Goal: Transaction & Acquisition: Purchase product/service

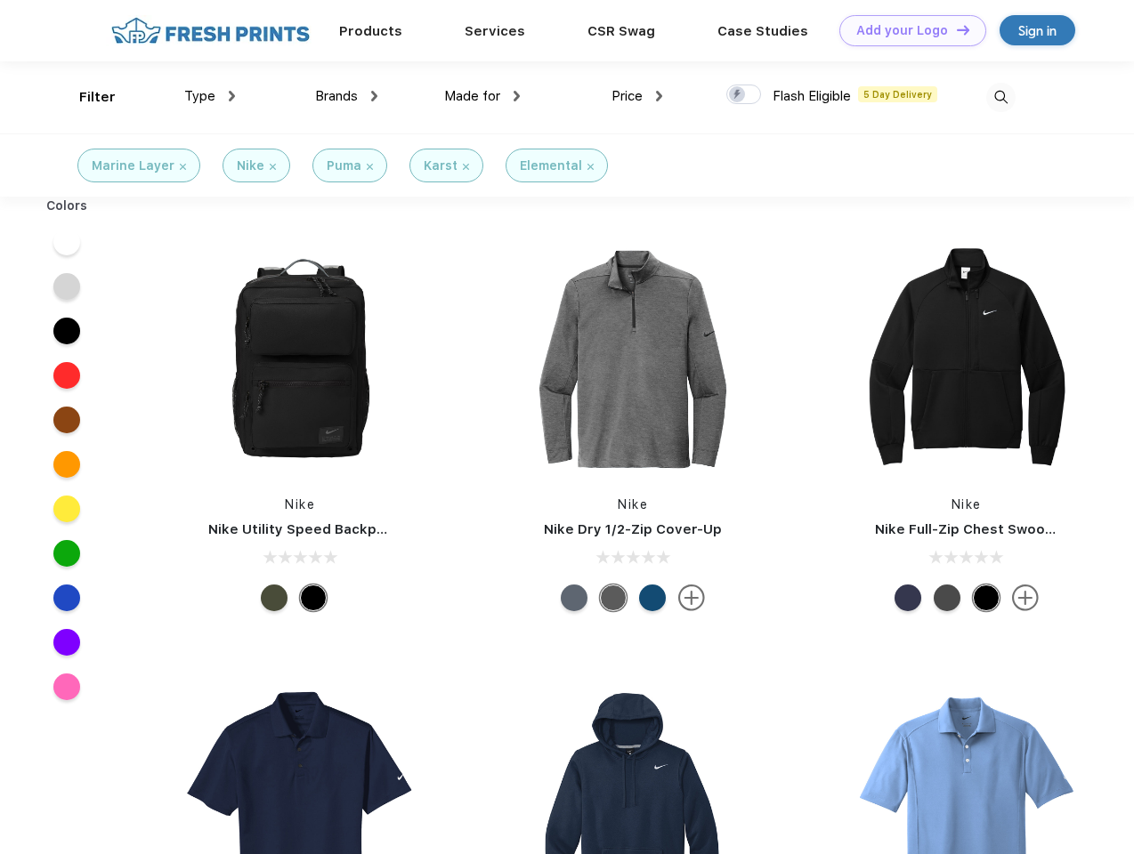
click at [906, 30] on link "Add your Logo Design Tool" at bounding box center [912, 30] width 147 height 31
click at [0, 0] on div "Design Tool" at bounding box center [0, 0] width 0 height 0
click at [955, 29] on link "Add your Logo Design Tool" at bounding box center [912, 30] width 147 height 31
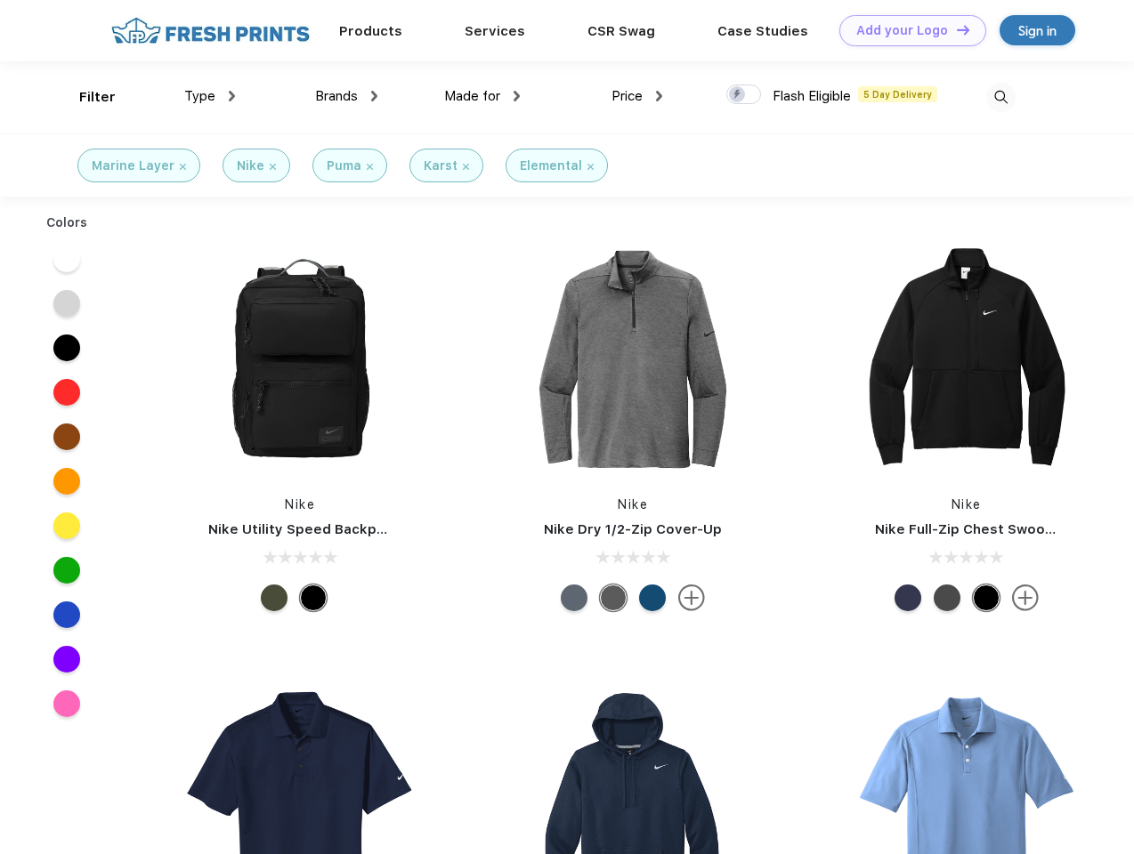
click at [85, 97] on div "Filter" at bounding box center [97, 97] width 36 height 20
click at [210, 96] on span "Type" at bounding box center [199, 96] width 31 height 16
click at [346, 96] on span "Brands" at bounding box center [336, 96] width 43 height 16
click at [482, 96] on span "Made for" at bounding box center [472, 96] width 56 height 16
click at [637, 96] on span "Price" at bounding box center [626, 96] width 31 height 16
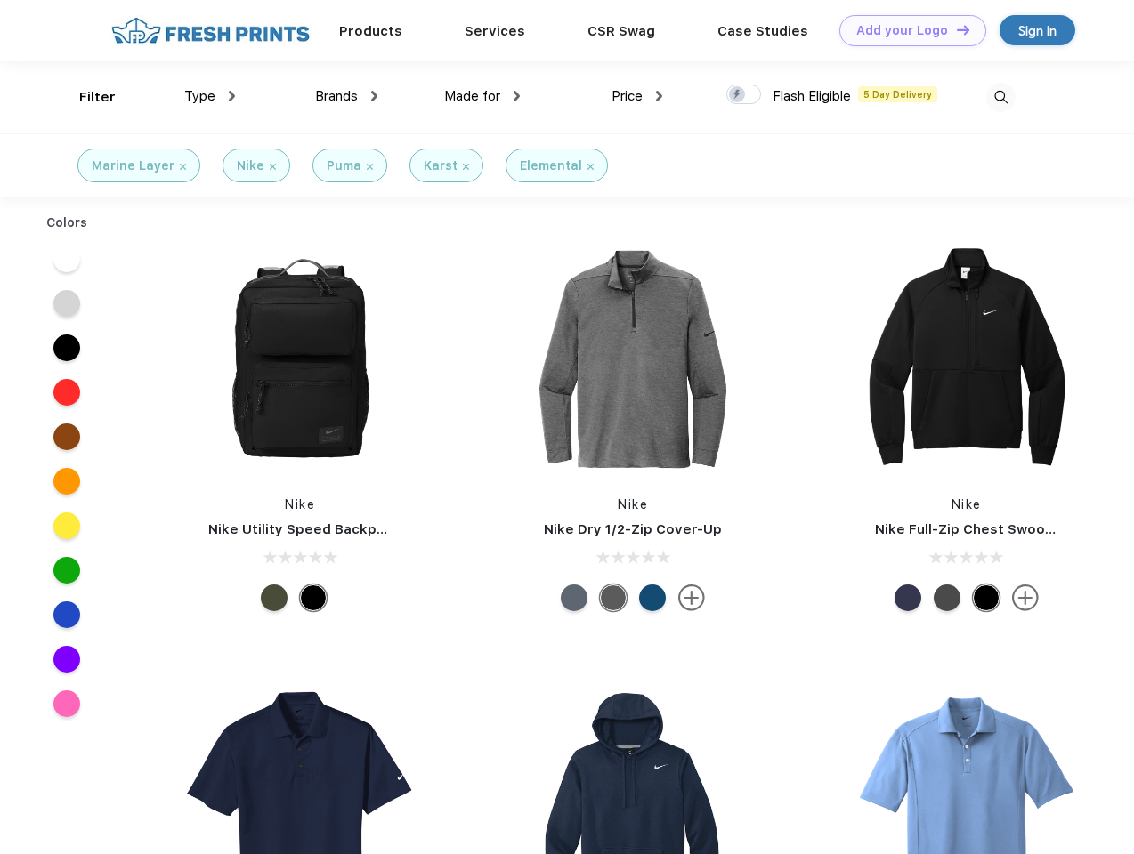
click at [744, 95] on div at bounding box center [743, 95] width 35 height 20
click at [738, 95] on input "checkbox" at bounding box center [732, 90] width 12 height 12
click at [1000, 97] on img at bounding box center [1000, 97] width 29 height 29
